Goal: Task Accomplishment & Management: Manage account settings

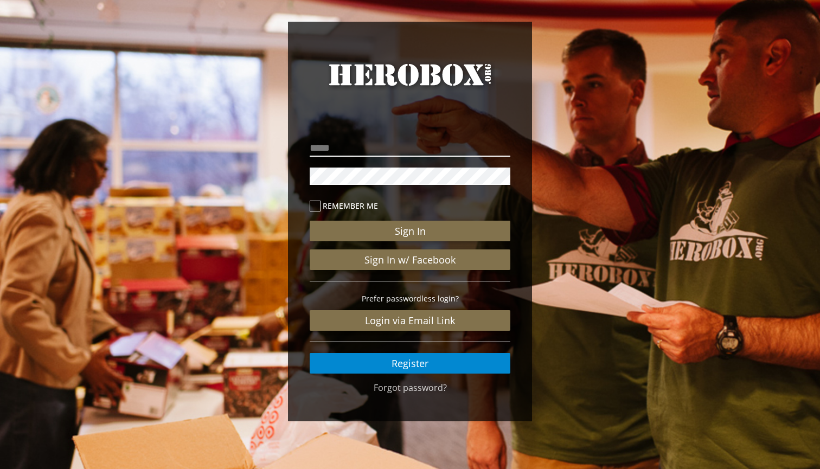
type input "**********"
click at [410, 231] on button "Sign In" at bounding box center [410, 231] width 201 height 21
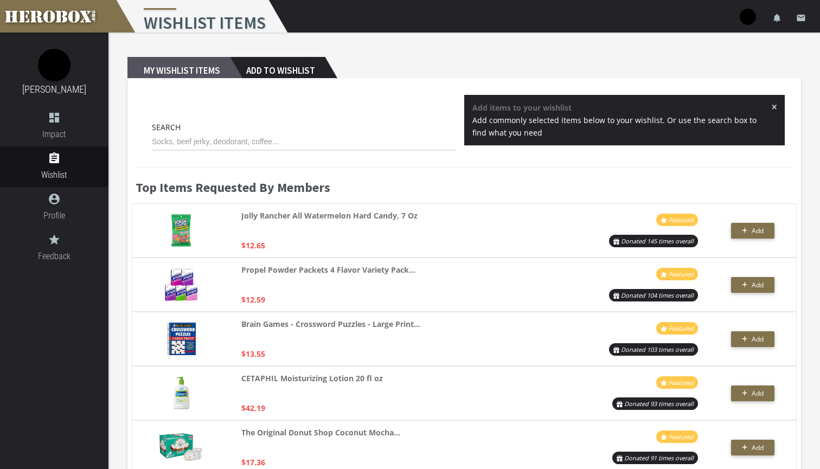
click at [186, 68] on h2 "My Wishlist Items" at bounding box center [178, 68] width 103 height 22
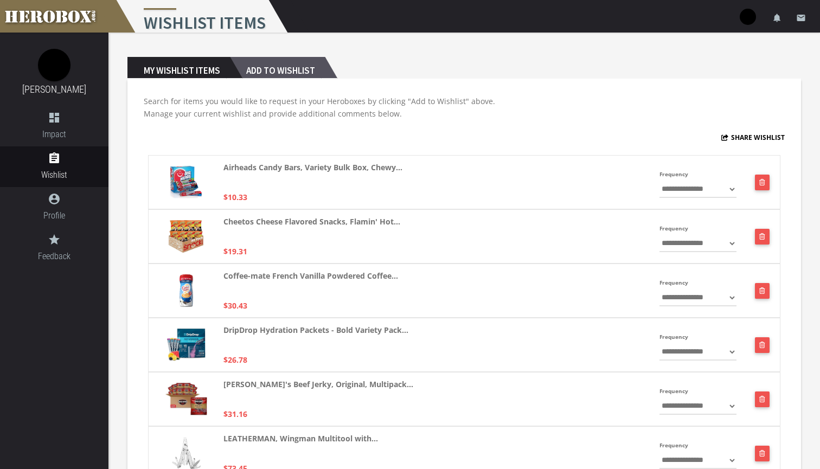
click at [321, 64] on h2 "Add to Wishlist" at bounding box center [277, 68] width 95 height 22
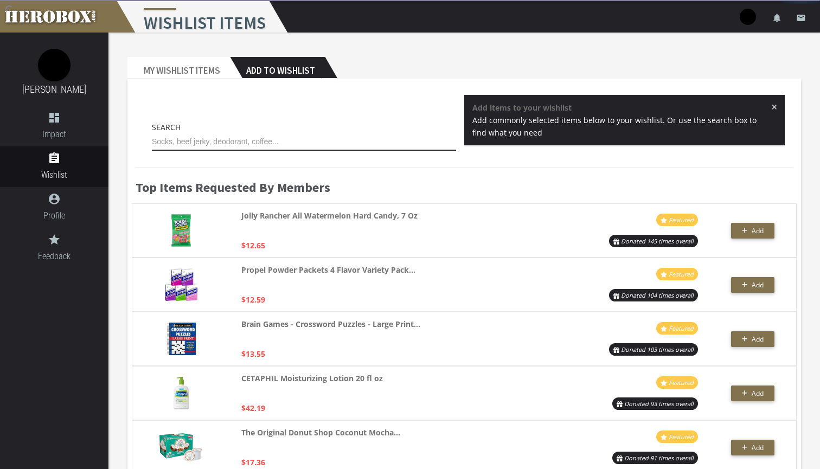
click at [278, 144] on input "text" at bounding box center [304, 141] width 304 height 17
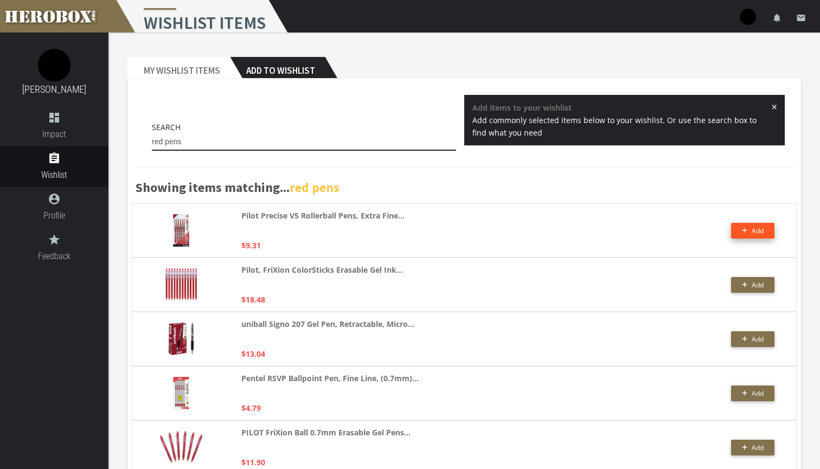
type input "red pens"
click at [768, 232] on button "Add" at bounding box center [752, 231] width 43 height 16
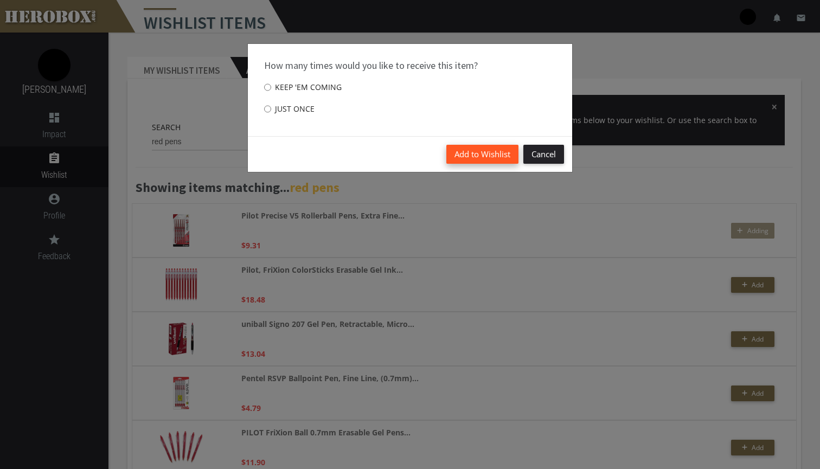
click at [503, 156] on button "Add to Wishlist" at bounding box center [482, 154] width 72 height 19
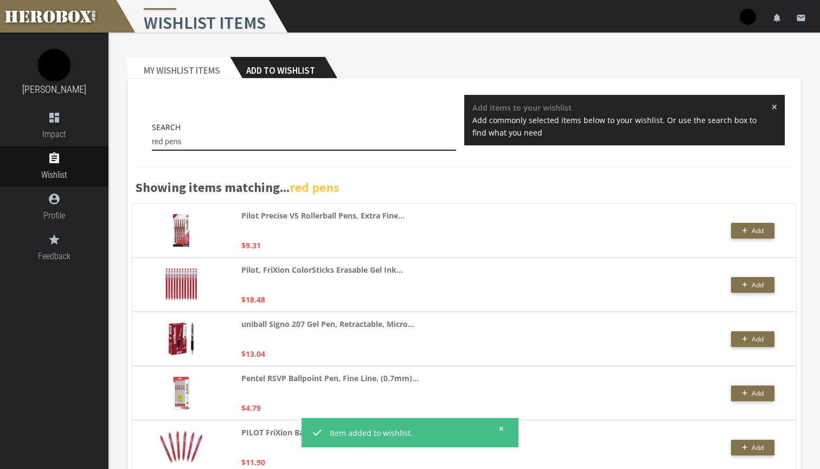
click at [225, 133] on input "red pens" at bounding box center [304, 141] width 304 height 17
click at [230, 140] on input "red pens" at bounding box center [304, 141] width 304 height 17
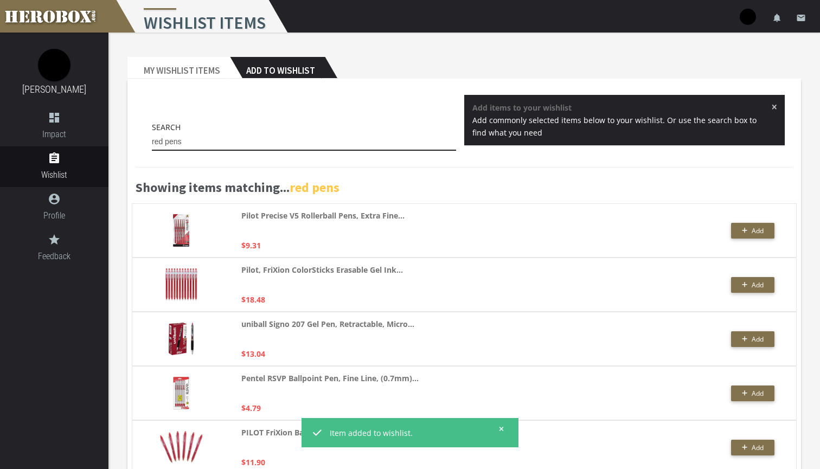
click at [230, 140] on input "red pens" at bounding box center [304, 141] width 304 height 17
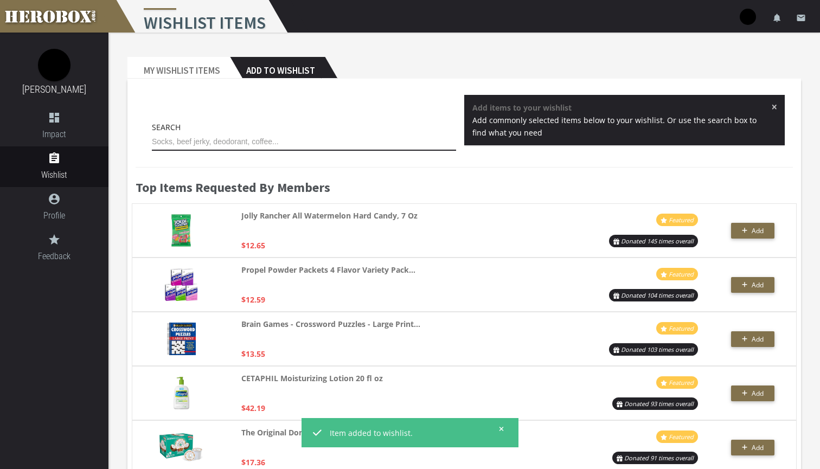
click at [251, 144] on input "text" at bounding box center [304, 141] width 304 height 17
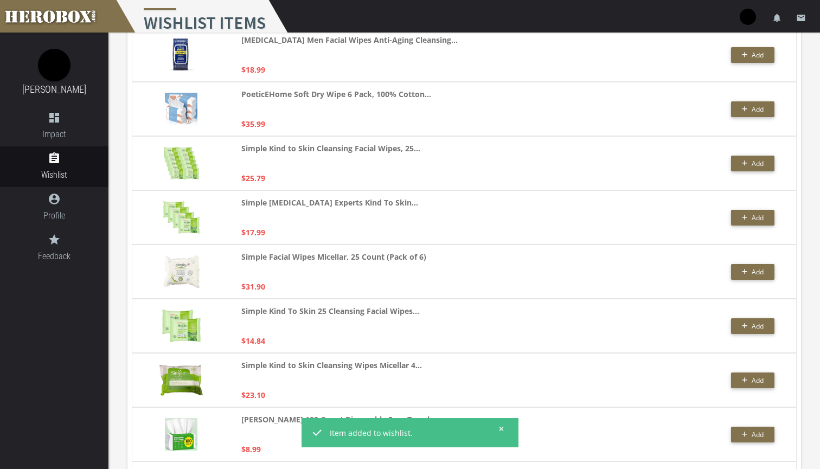
scroll to position [717, 0]
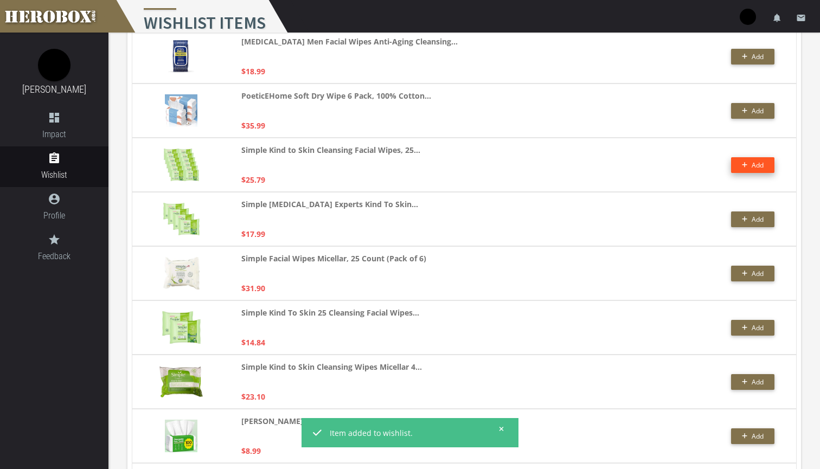
type input "face wipes"
click at [755, 164] on span "Add" at bounding box center [758, 165] width 12 height 9
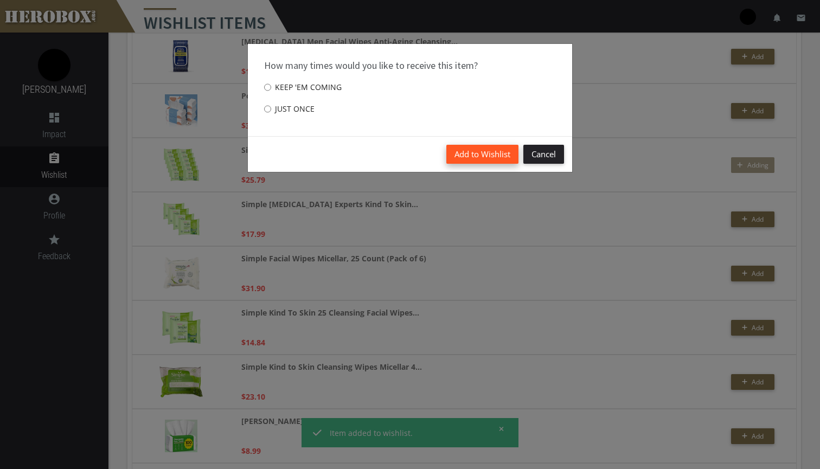
click at [471, 151] on button "Add to Wishlist" at bounding box center [482, 154] width 72 height 19
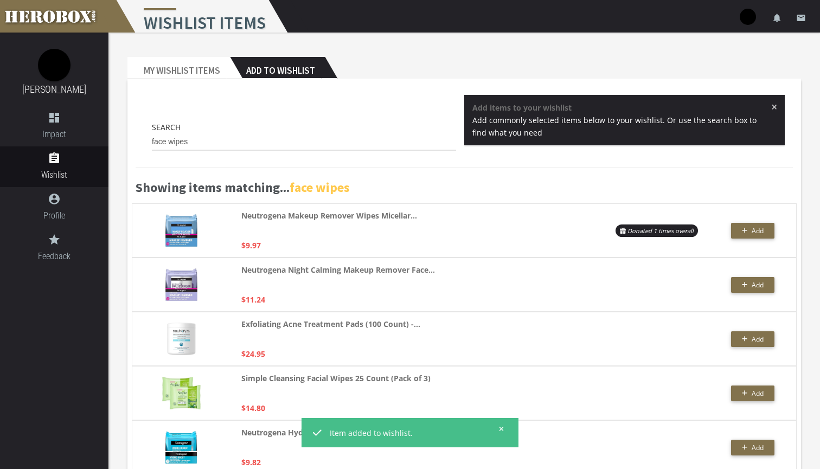
scroll to position [0, 0]
click at [238, 140] on input "face wipes" at bounding box center [304, 141] width 304 height 17
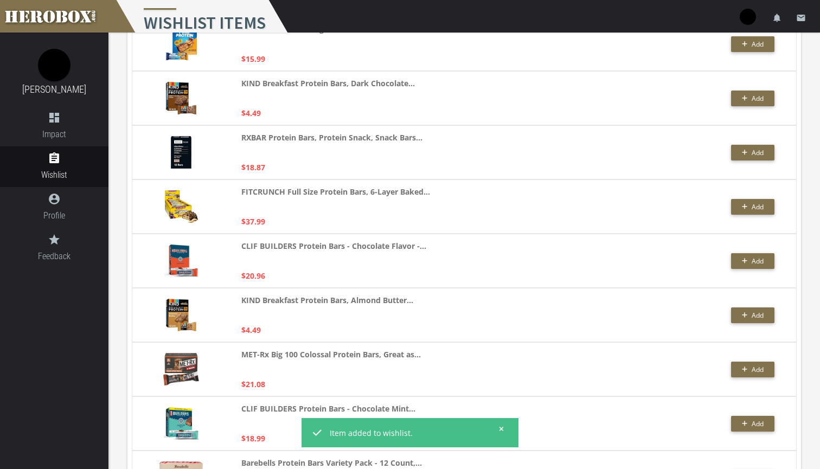
scroll to position [482, 0]
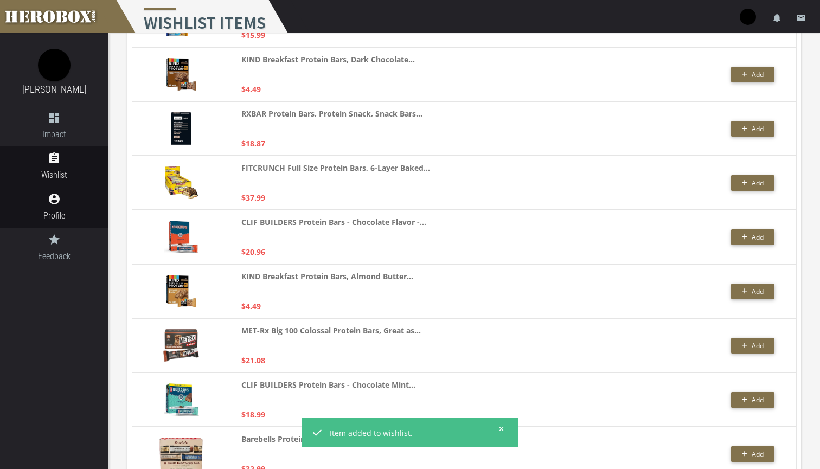
type input "protein bars"
click at [68, 208] on link "account_circle Profile" at bounding box center [54, 207] width 108 height 41
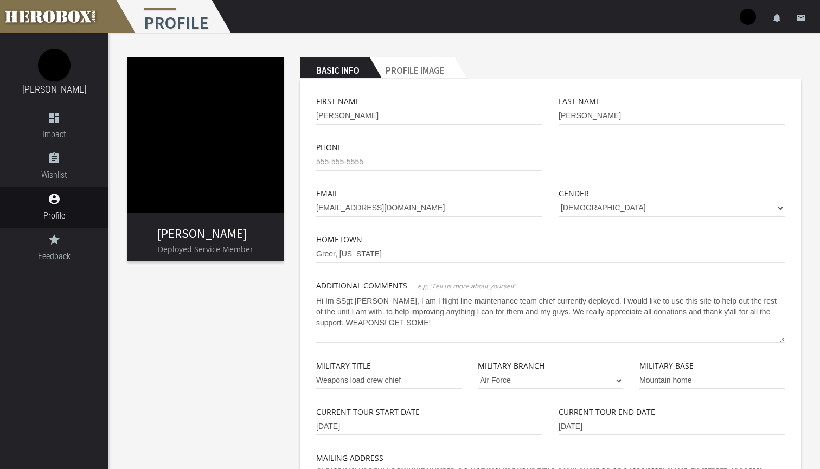
click at [59, 71] on img at bounding box center [54, 65] width 33 height 33
click at [67, 122] on icon "dashboard" at bounding box center [54, 117] width 108 height 13
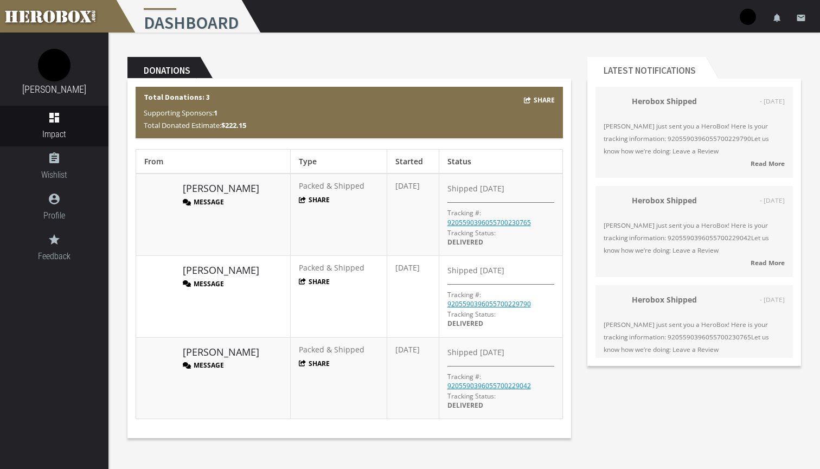
click at [42, 73] on img at bounding box center [54, 65] width 33 height 33
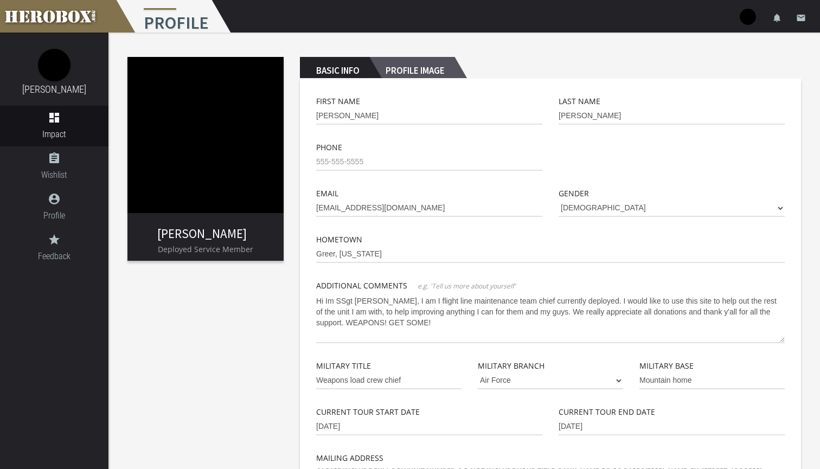
click at [418, 60] on h2 "Profile Image" at bounding box center [411, 68] width 85 height 22
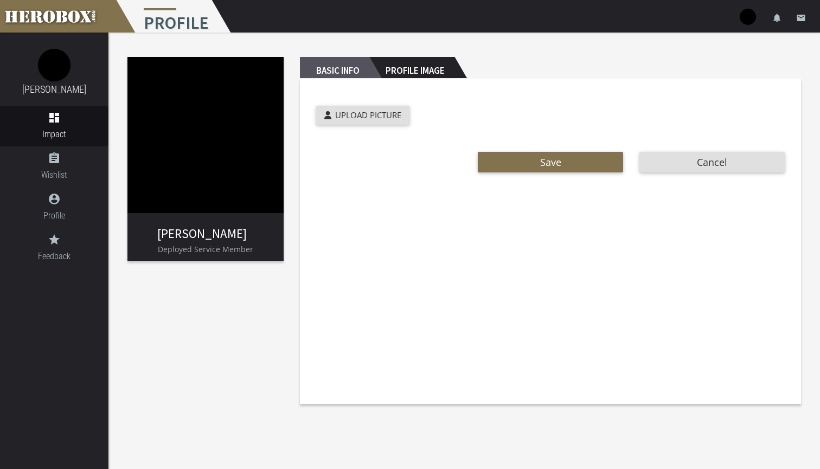
click at [361, 65] on h2 "Basic Info" at bounding box center [334, 68] width 69 height 22
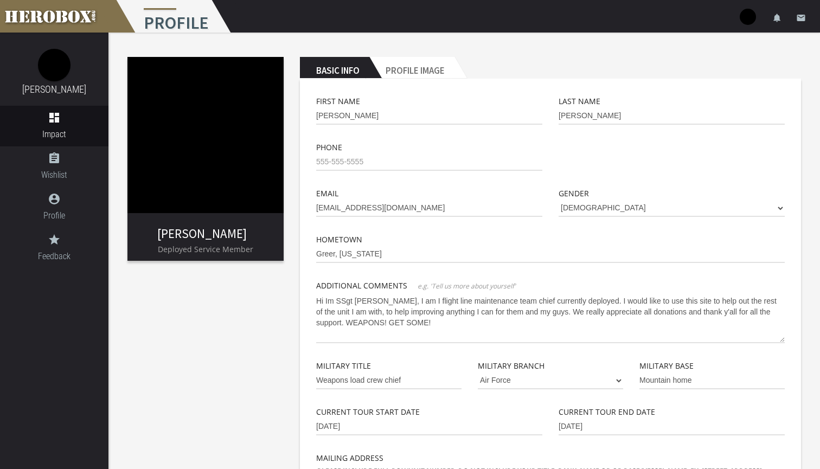
click at [204, 204] on img at bounding box center [205, 135] width 156 height 156
click at [54, 204] on icon "account_circle" at bounding box center [54, 199] width 108 height 13
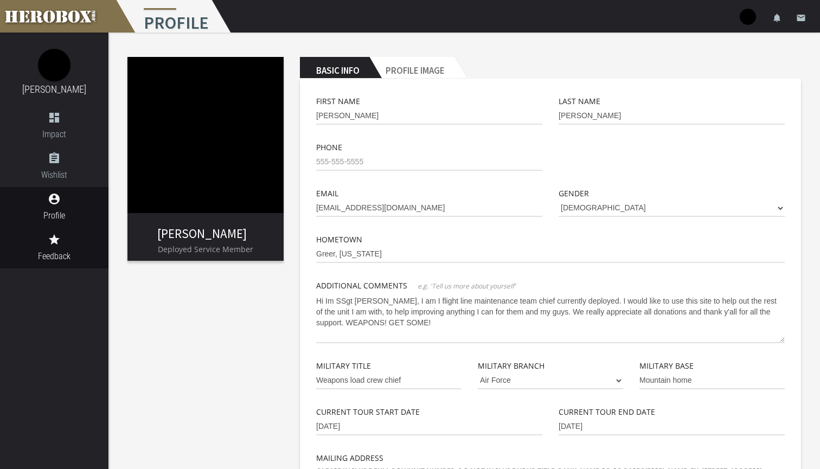
click at [55, 257] on span "Feedback" at bounding box center [54, 257] width 108 height 14
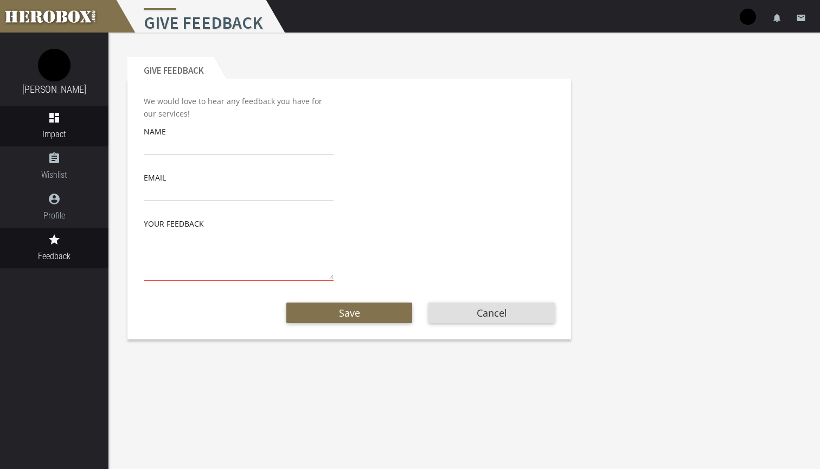
click at [61, 139] on span "Impact" at bounding box center [54, 134] width 108 height 14
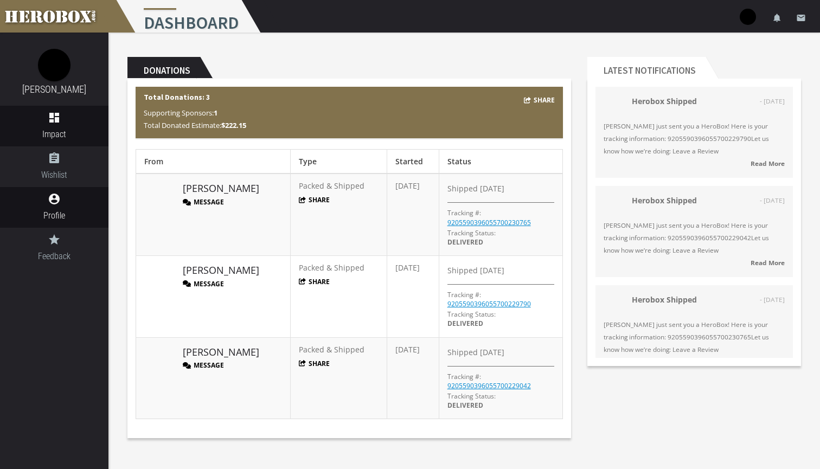
click at [57, 190] on link "account_circle Profile" at bounding box center [54, 207] width 108 height 41
